Goal: Task Accomplishment & Management: Use online tool/utility

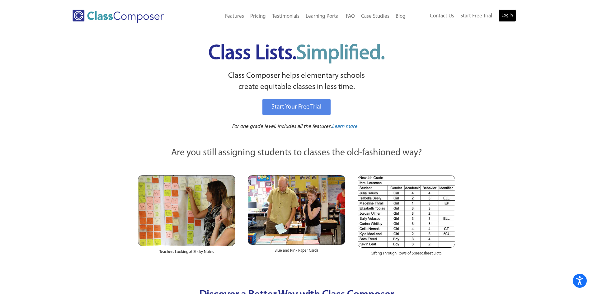
click at [504, 16] on link "Log In" at bounding box center [507, 15] width 18 height 12
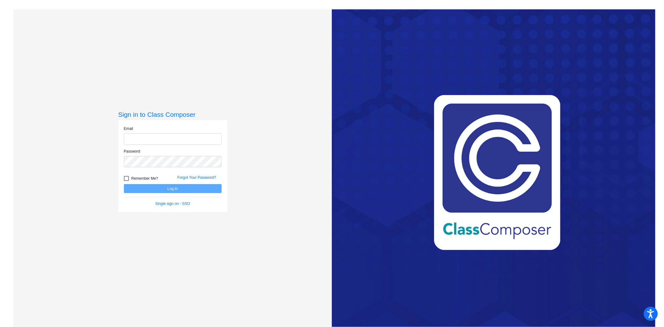
click at [177, 138] on input "email" at bounding box center [173, 139] width 98 height 12
type input "[EMAIL_ADDRESS][DOMAIN_NAME]"
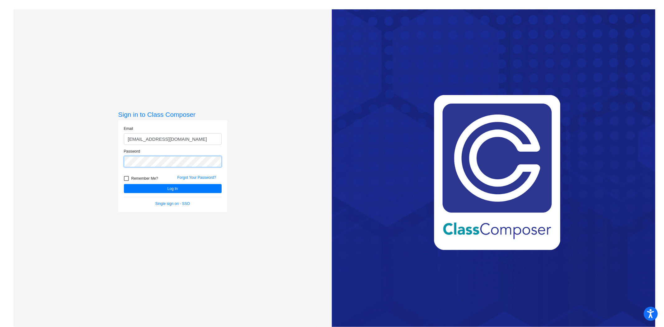
click at [124, 184] on button "Log In" at bounding box center [173, 188] width 98 height 9
click at [118, 162] on div "Email [EMAIL_ADDRESS][DOMAIN_NAME] Password Remember Me? Forgot Your Password? …" at bounding box center [172, 166] width 109 height 92
click at [124, 184] on button "Log In" at bounding box center [173, 188] width 98 height 9
click at [113, 159] on div "Sign in to Class Composer Email [EMAIL_ADDRESS][DOMAIN_NAME] Password Remember …" at bounding box center [172, 172] width 319 height 327
click at [124, 184] on button "Log In" at bounding box center [173, 188] width 98 height 9
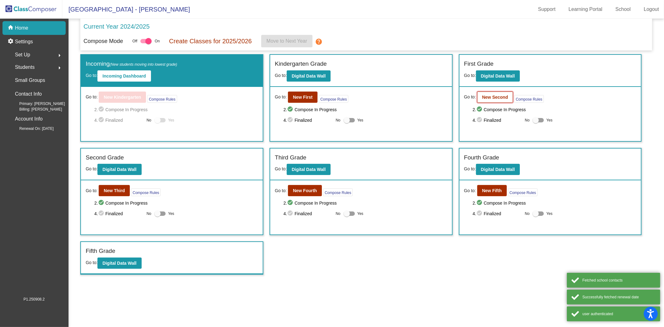
click at [495, 100] on button "New Second" at bounding box center [495, 96] width 36 height 11
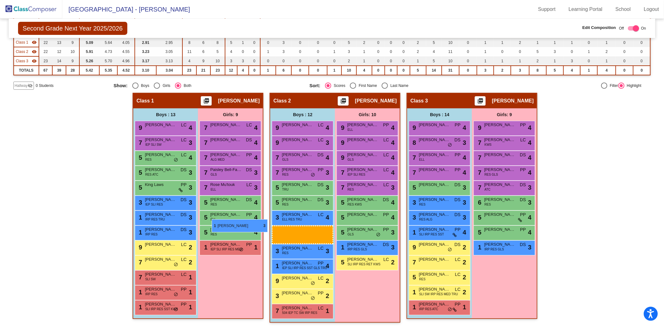
scroll to position [83, 0]
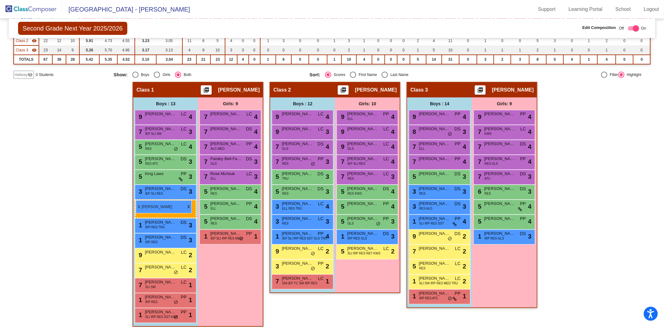
drag, startPoint x: 440, startPoint y: 236, endPoint x: 136, endPoint y: 200, distance: 306.3
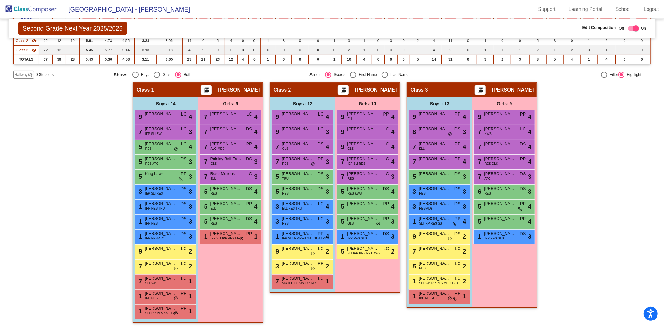
scroll to position [49, 0]
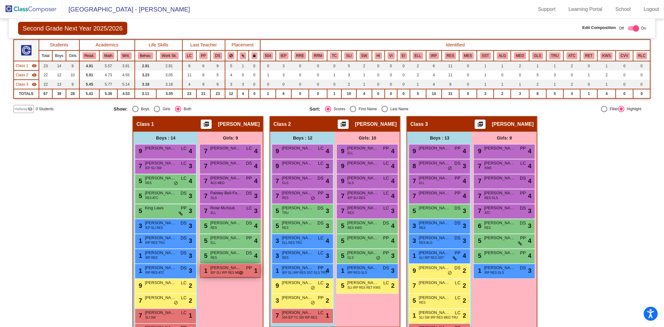
click at [224, 271] on span "IEP SLI IRP RES MED" at bounding box center [225, 272] width 31 height 5
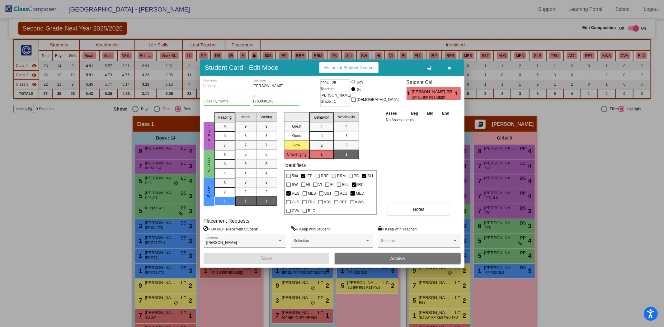
click at [449, 67] on icon "button" at bounding box center [448, 68] width 3 height 4
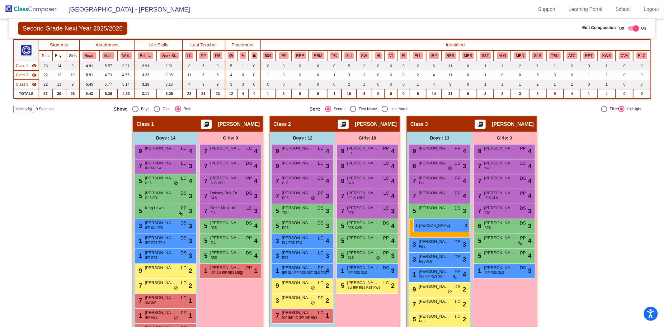
drag, startPoint x: 165, startPoint y: 269, endPoint x: 413, endPoint y: 219, distance: 252.6
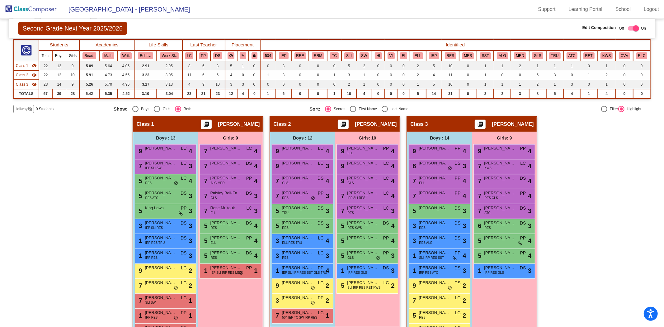
scroll to position [0, 0]
